Goal: Use online tool/utility: Utilize a website feature to perform a specific function

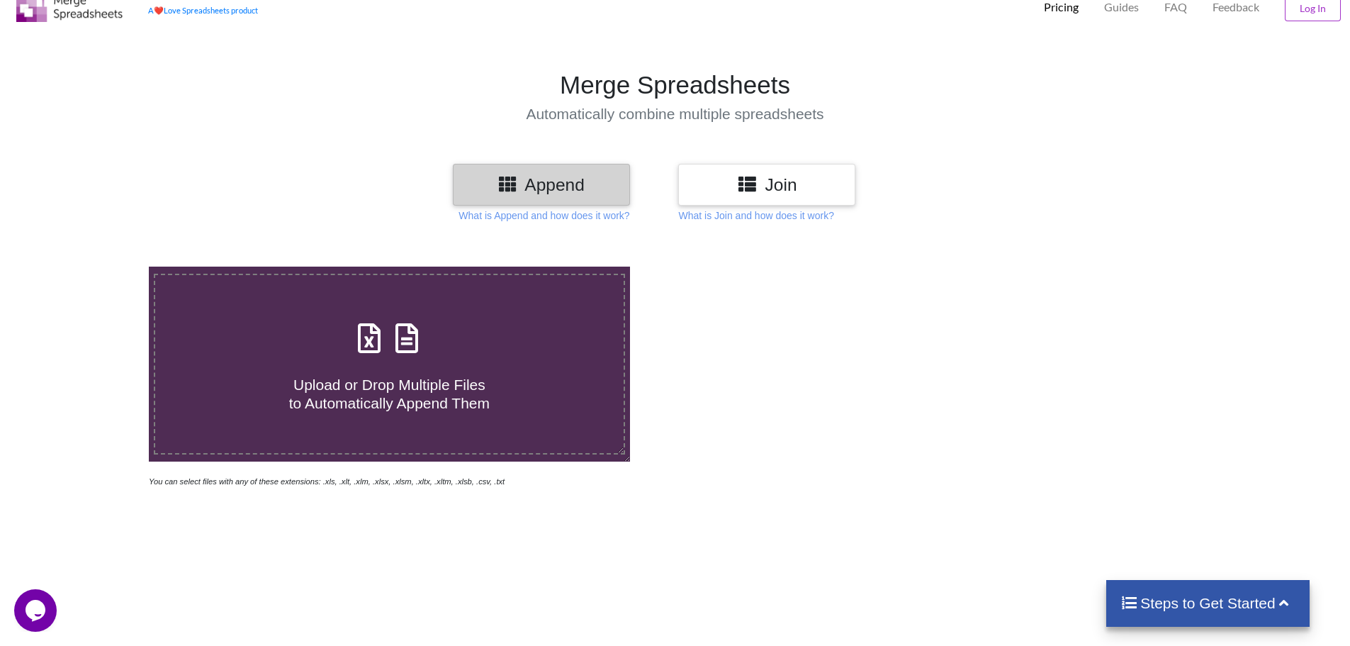
scroll to position [71, 0]
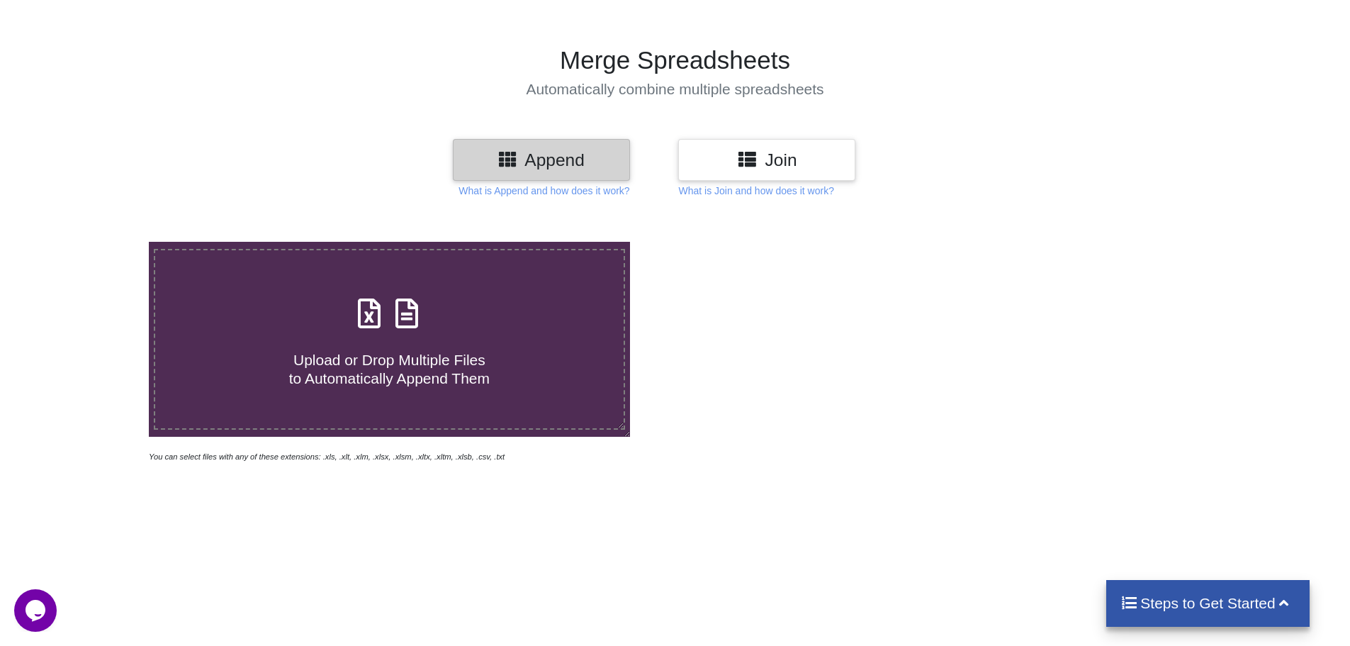
click at [376, 356] on span "Upload or Drop Multiple Files to Automatically Append Them" at bounding box center [389, 369] width 201 height 34
click at [96, 242] on input "Upload or Drop Multiple Files to Automatically Append Them" at bounding box center [96, 242] width 0 height 0
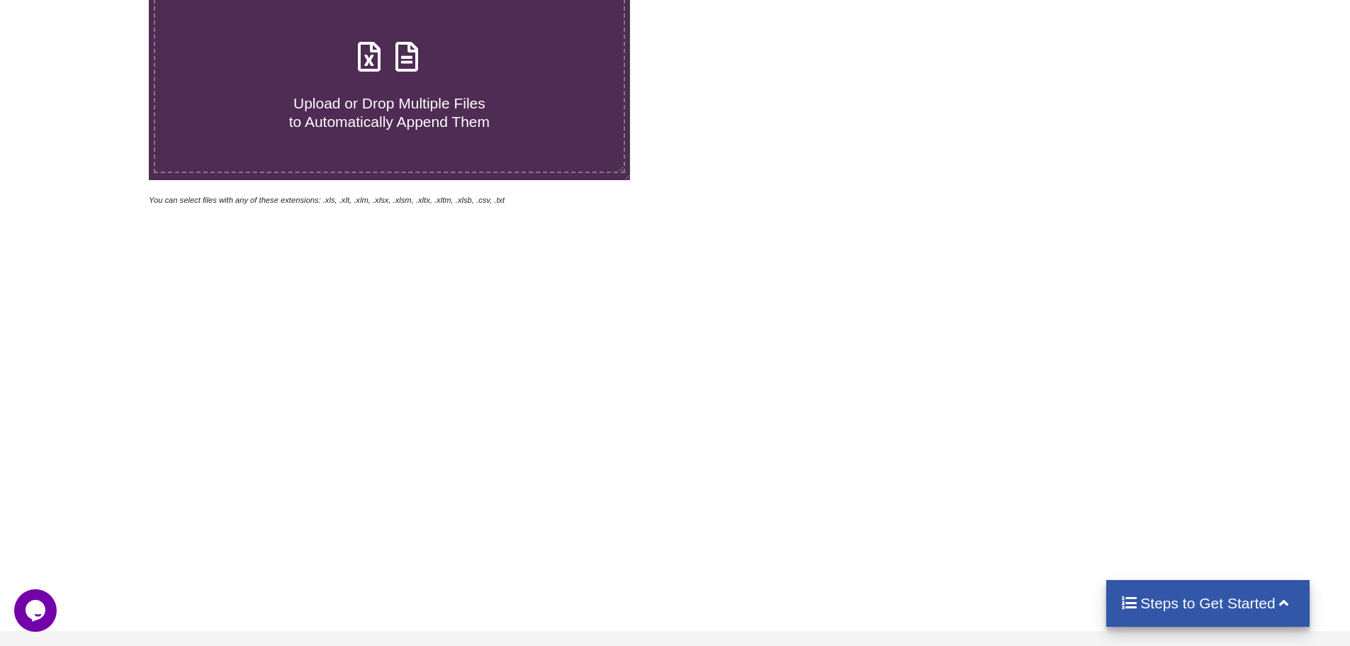
scroll to position [365, 0]
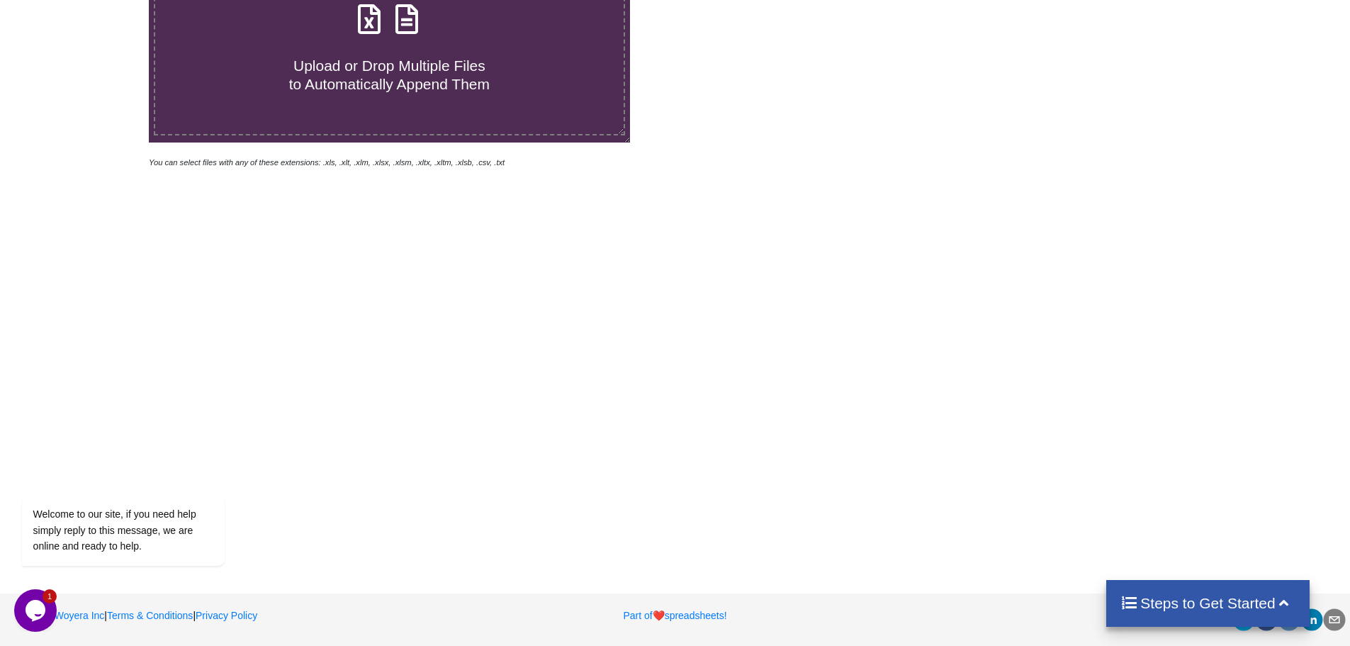
type input "C:\fakepath\A-D CRATES (1).xlsx"
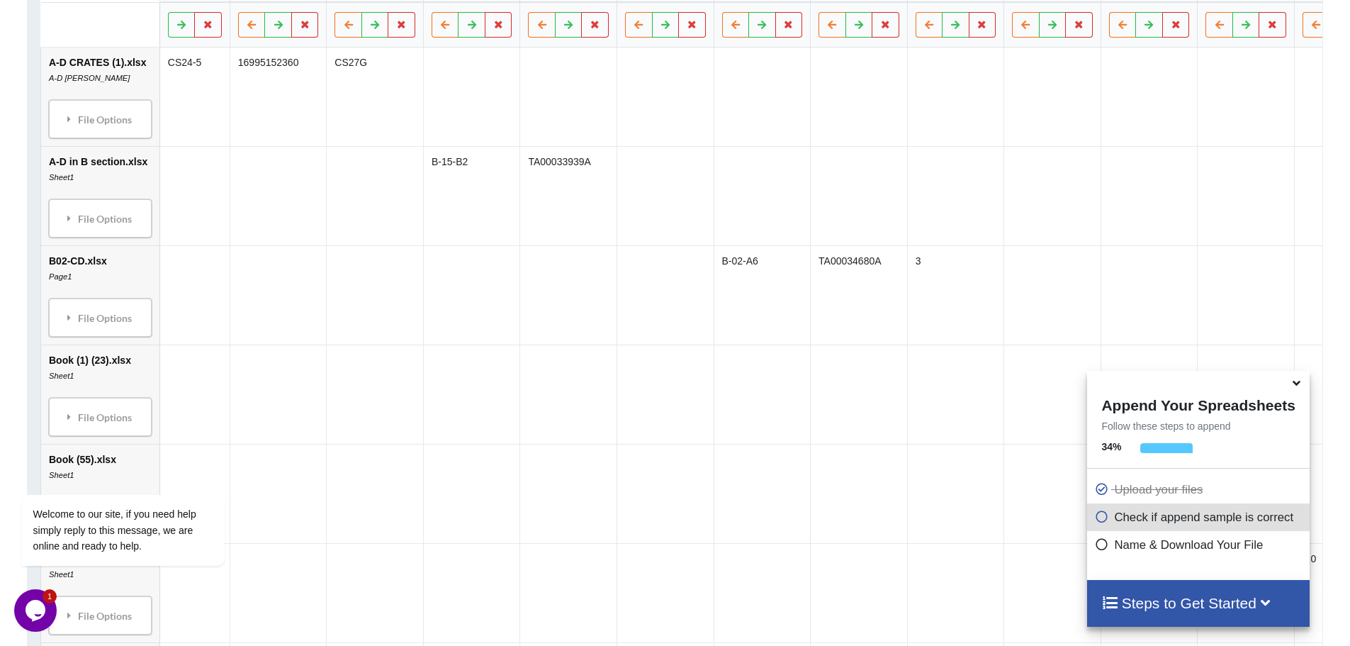
scroll to position [811, 0]
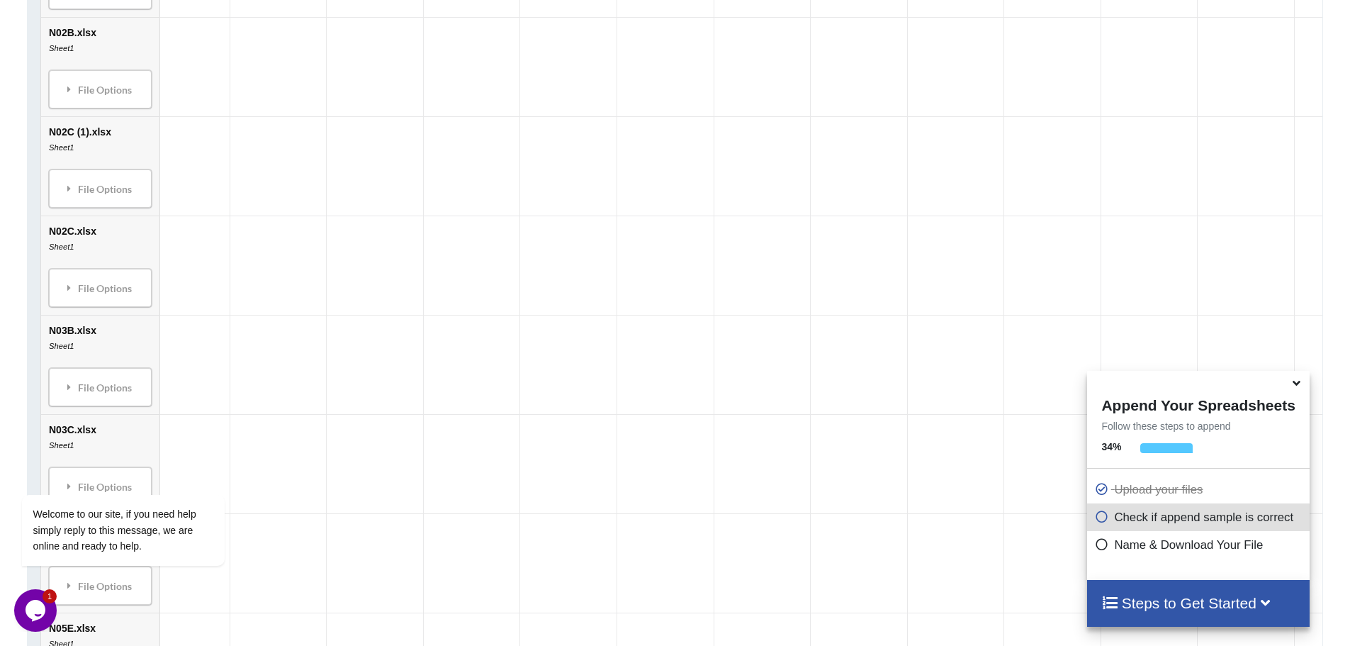
drag, startPoint x: 619, startPoint y: 286, endPoint x: 611, endPoint y: 432, distance: 147.0
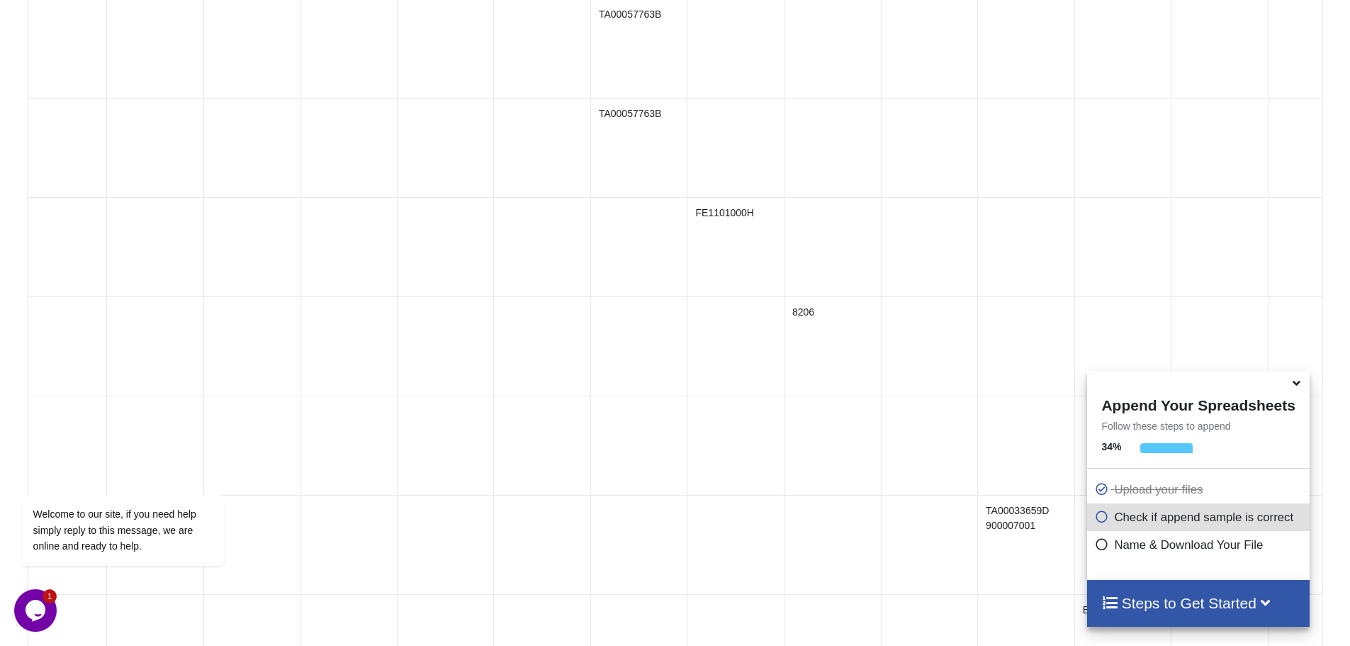
scroll to position [0, 8633]
drag, startPoint x: 641, startPoint y: 520, endPoint x: 1015, endPoint y: 284, distance: 442.4
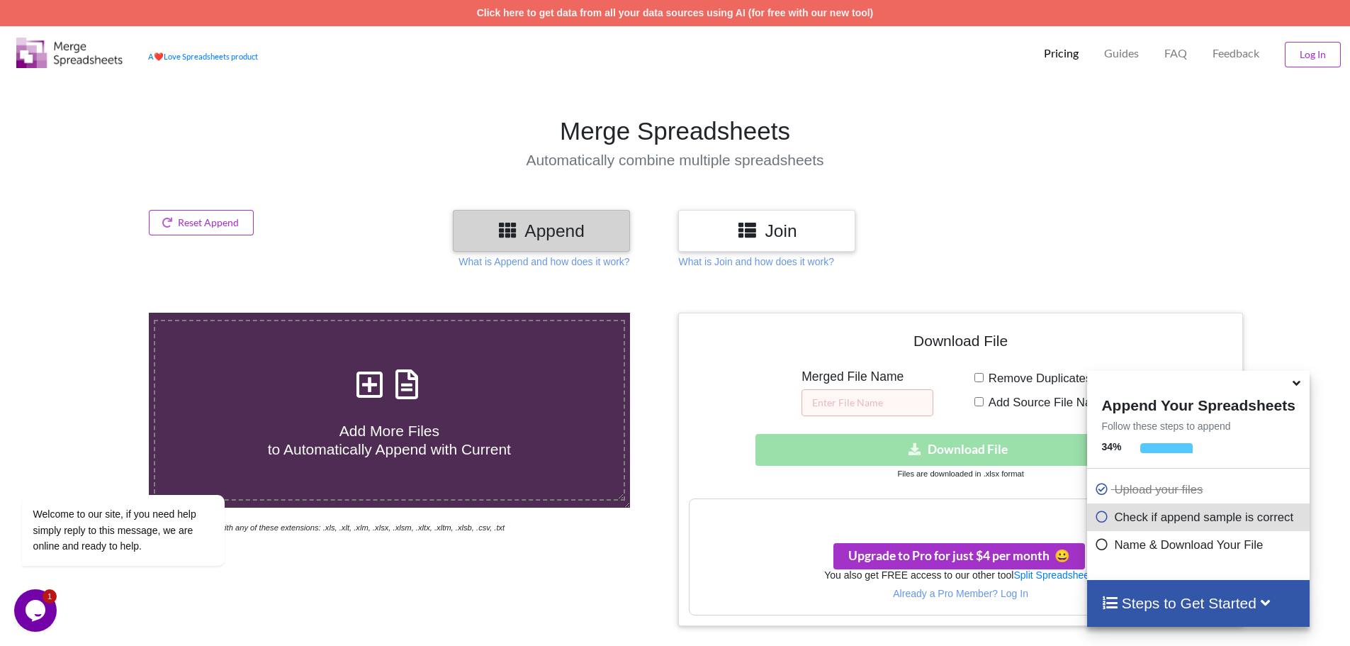
drag, startPoint x: 828, startPoint y: 333, endPoint x: 788, endPoint y: 53, distance: 282.8
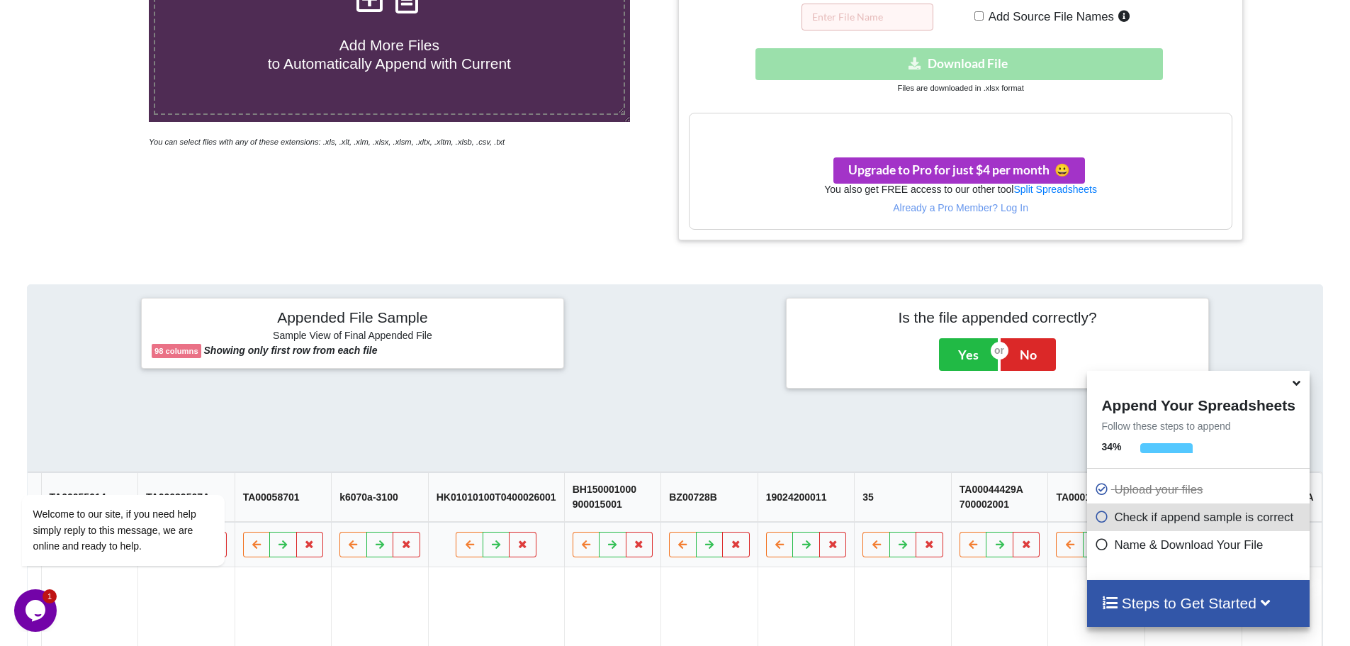
scroll to position [496, 0]
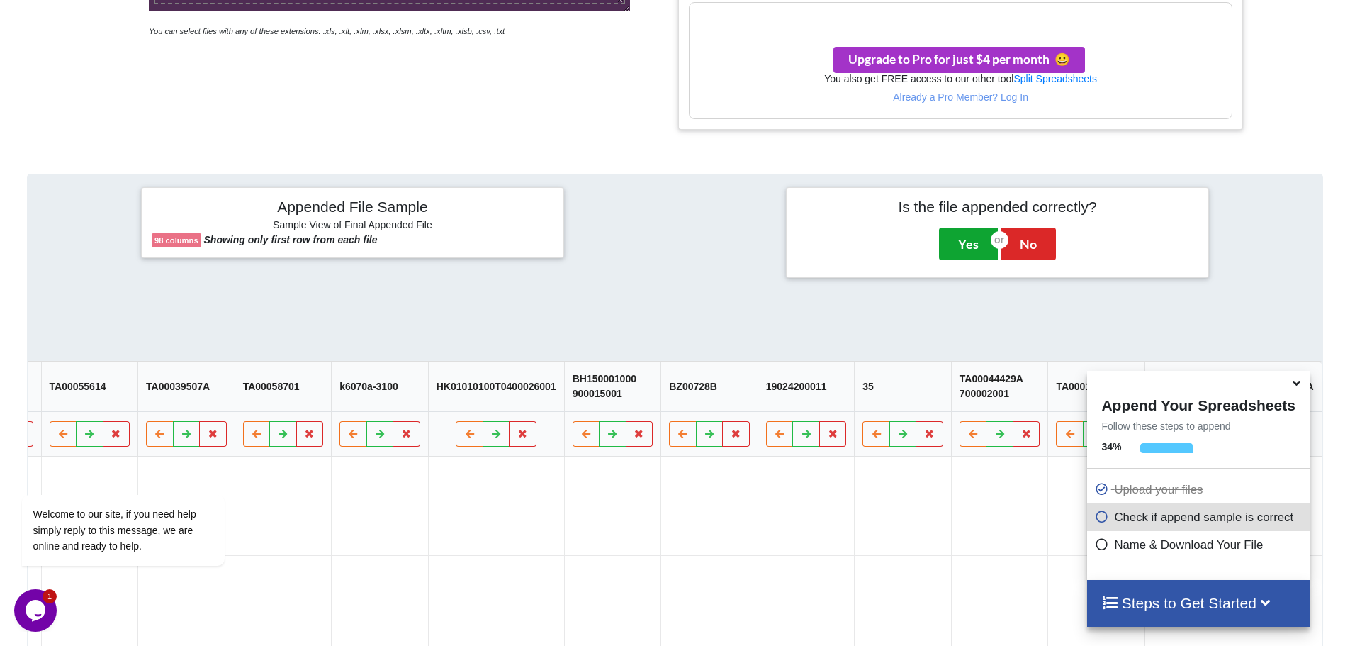
click at [959, 235] on button "Yes" at bounding box center [968, 243] width 59 height 33
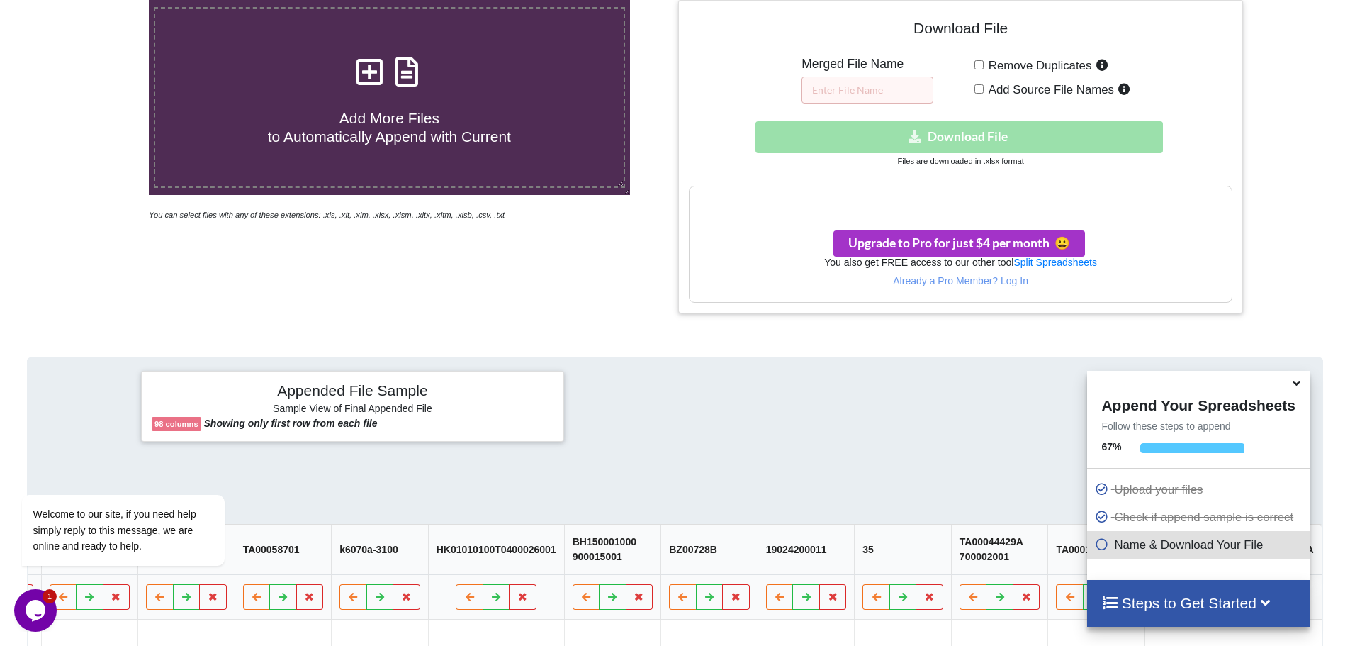
scroll to position [242, 0]
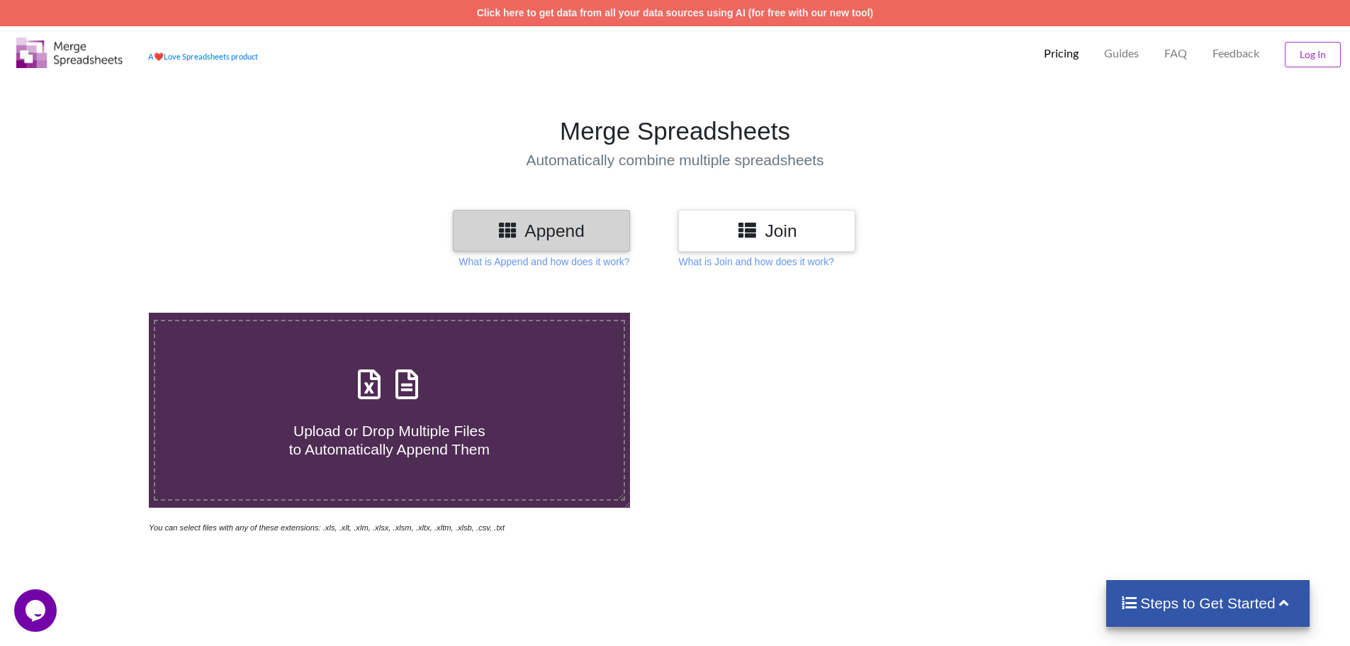
click at [421, 380] on icon at bounding box center [406, 377] width 35 height 30
click at [96, 313] on input "Upload or Drop Multiple Files to Automatically Append Them" at bounding box center [96, 313] width 0 height 0
click at [498, 260] on p "What is Append and how does it work?" at bounding box center [544, 261] width 171 height 14
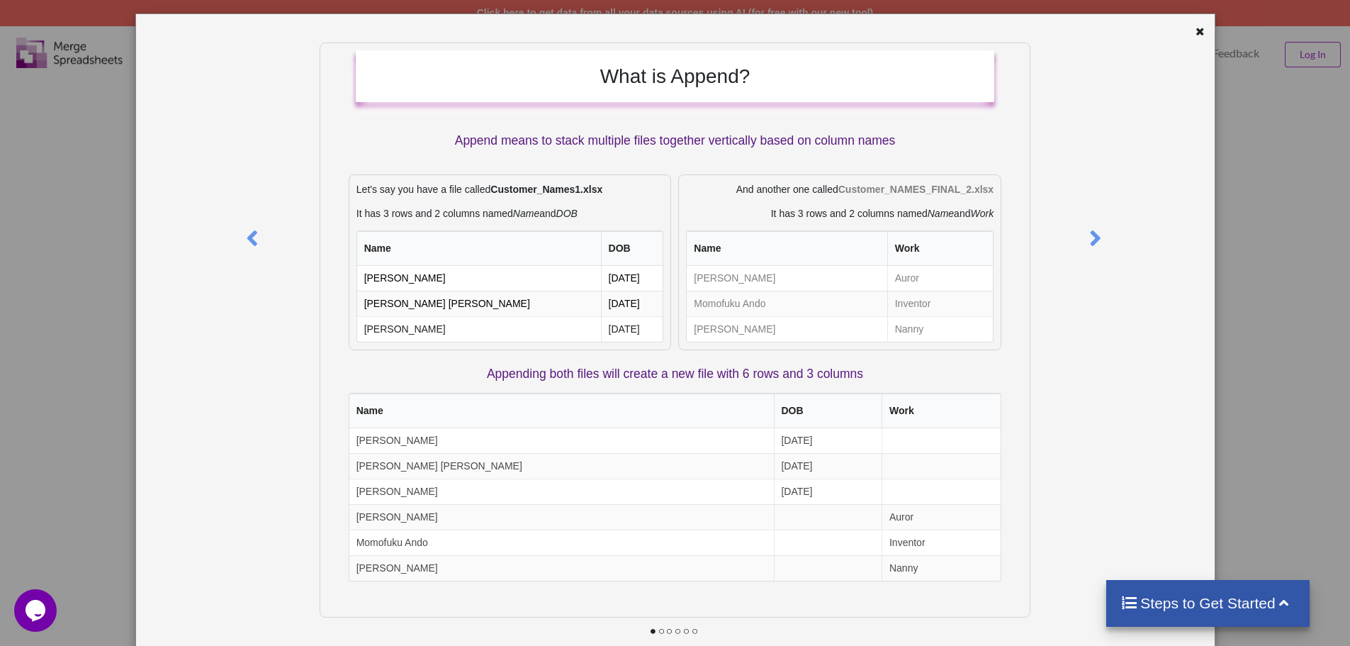
scroll to position [75, 0]
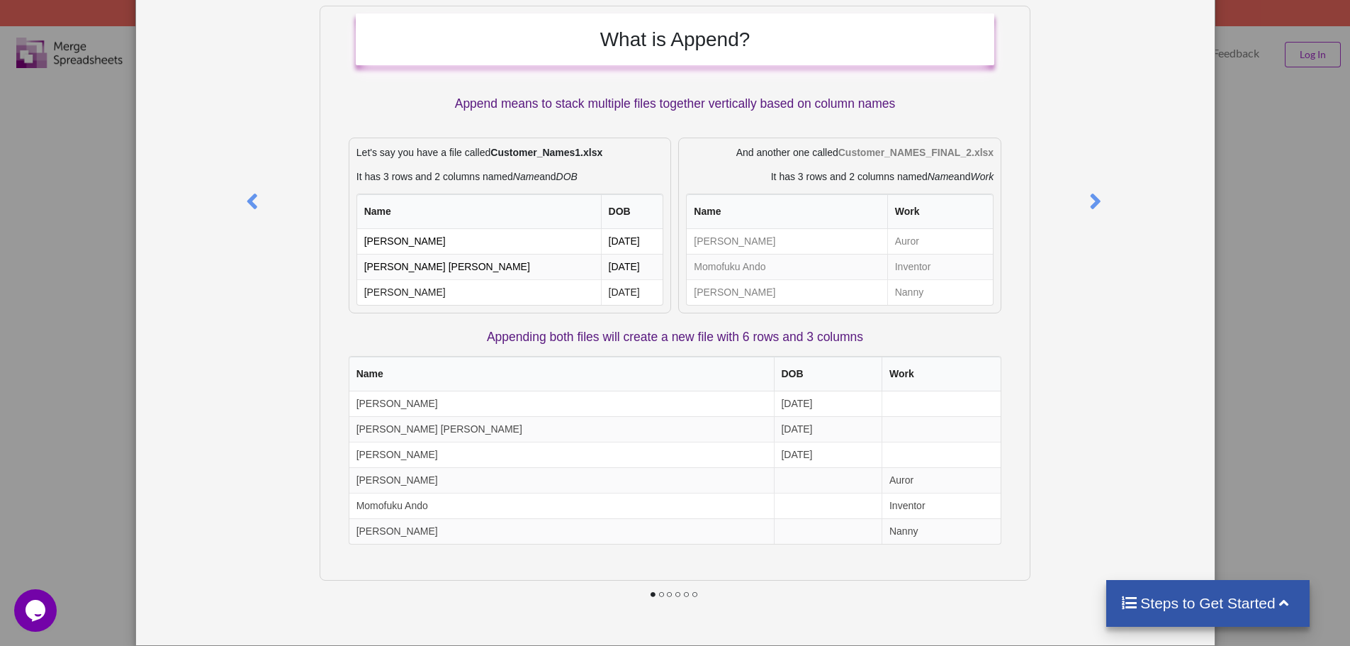
click at [1231, 193] on div "What is Append? Append means to stack multiple files together vertically based …" at bounding box center [675, 323] width 1350 height 646
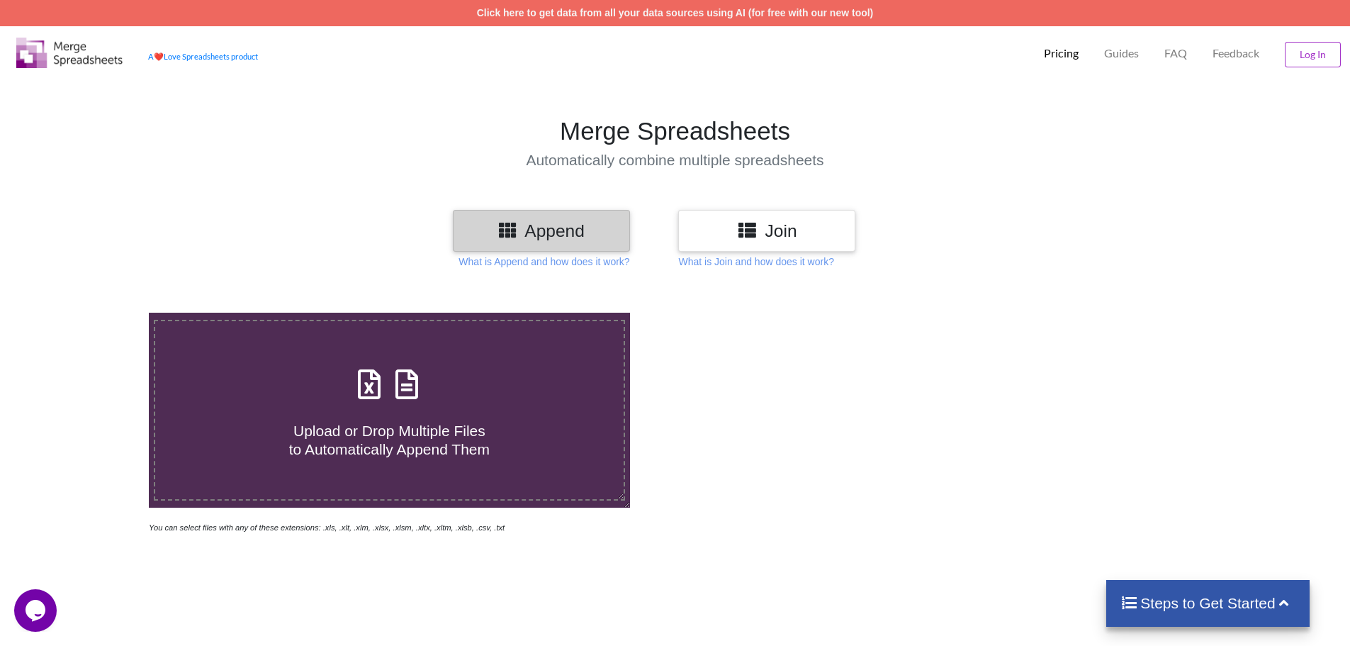
click at [738, 241] on h3 "Join" at bounding box center [767, 230] width 156 height 21
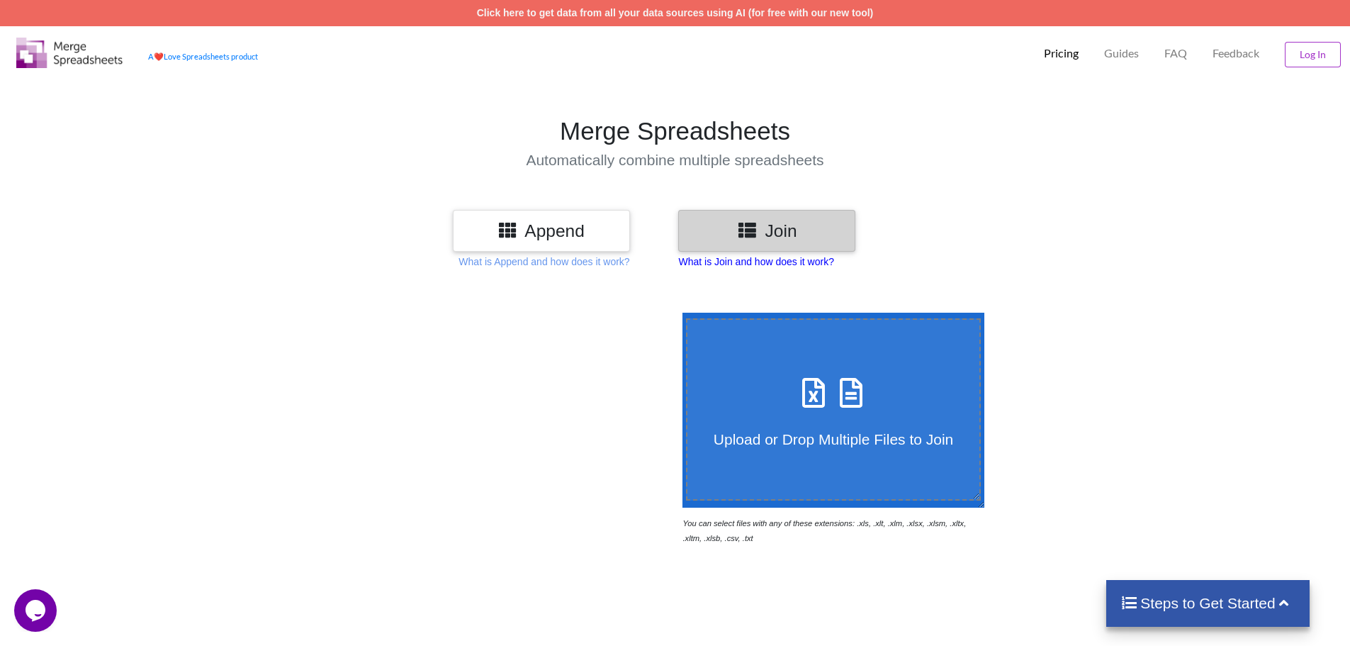
click at [736, 263] on p "What is Join and how does it work?" at bounding box center [755, 261] width 155 height 14
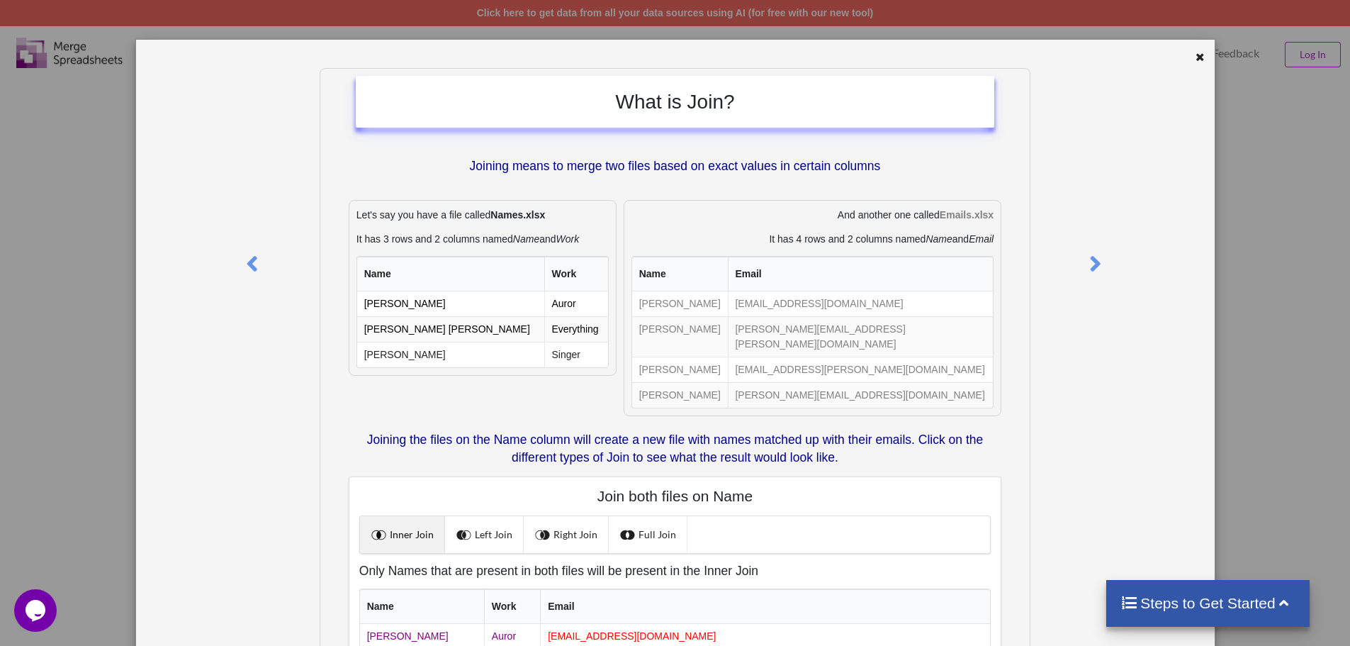
scroll to position [0, 0]
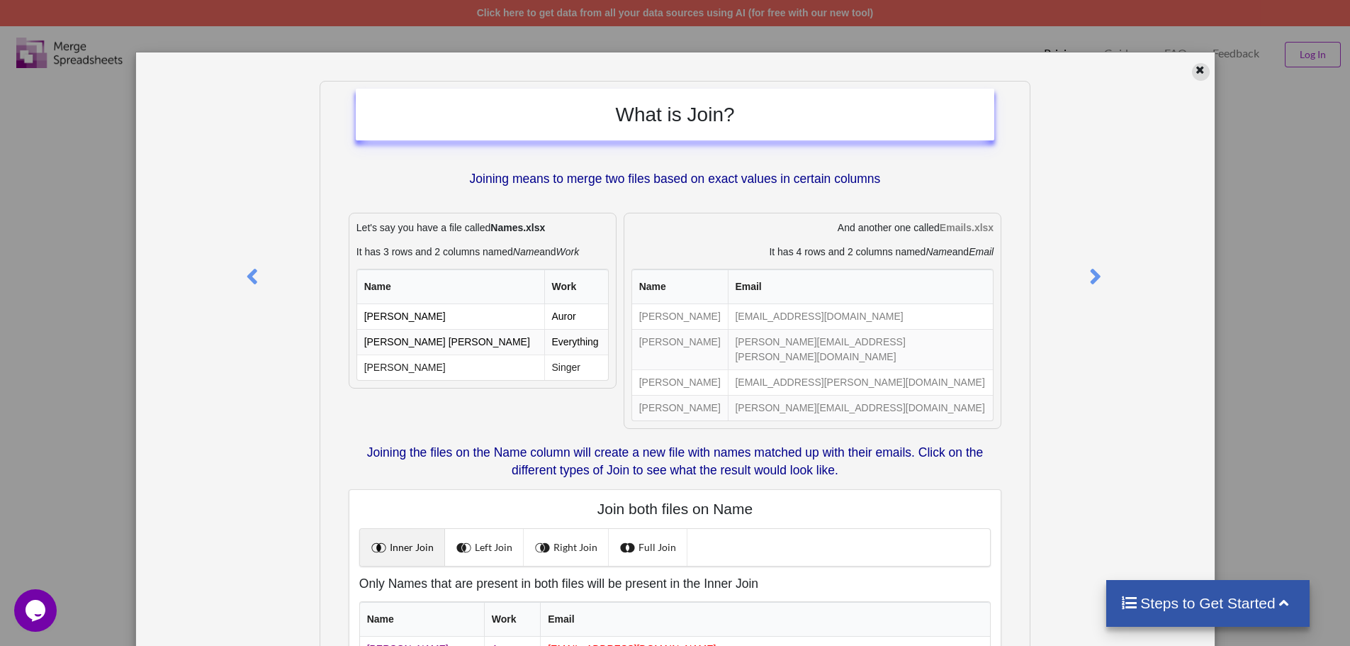
click at [1192, 73] on div at bounding box center [1201, 72] width 18 height 18
